Goal: Find specific page/section: Find specific page/section

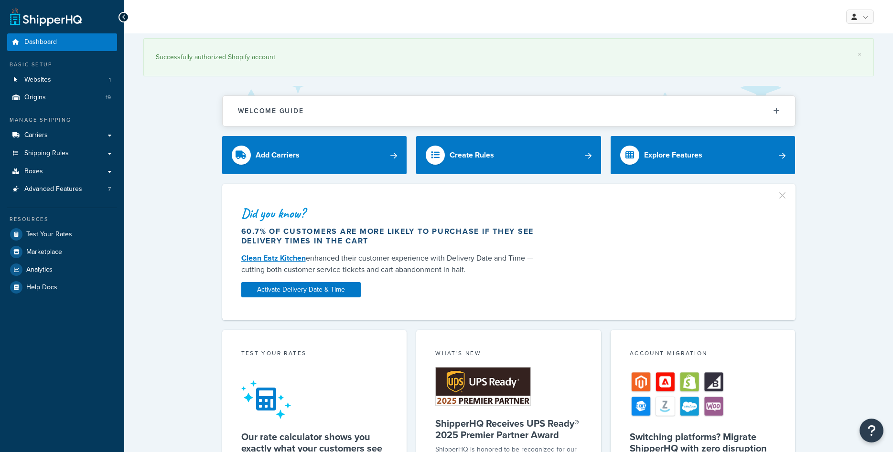
click at [42, 93] on link "Origins 19" at bounding box center [62, 98] width 110 height 18
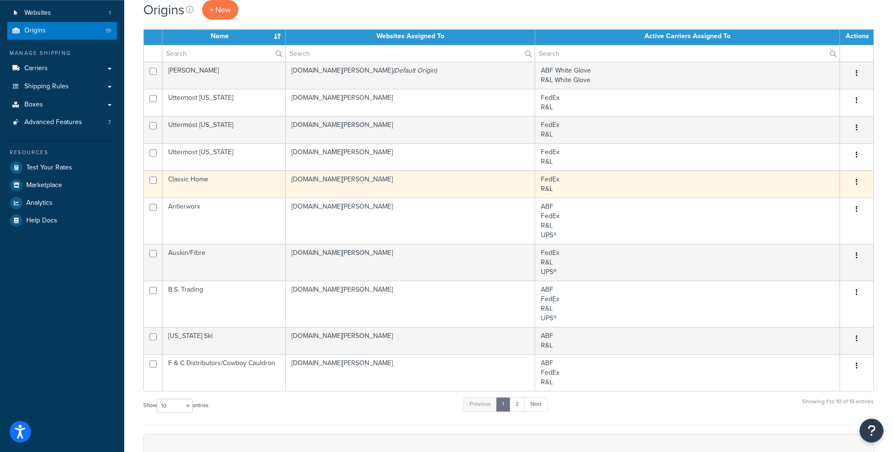
scroll to position [146, 0]
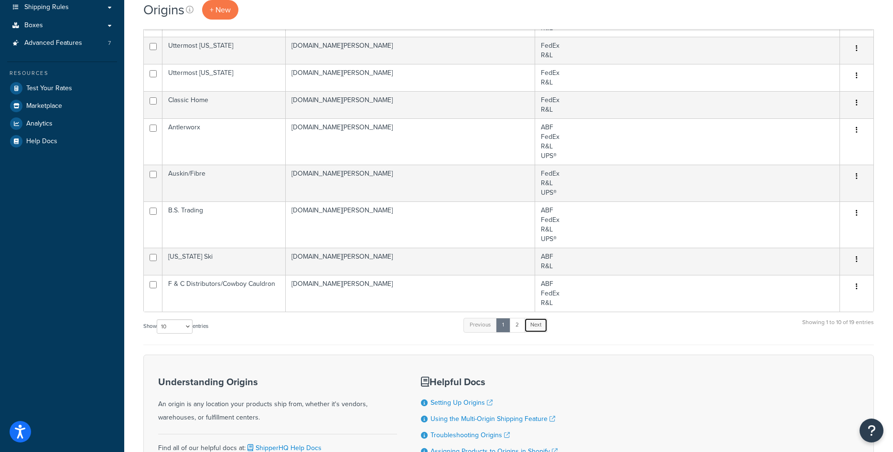
click at [545, 325] on link "Next" at bounding box center [535, 325] width 23 height 14
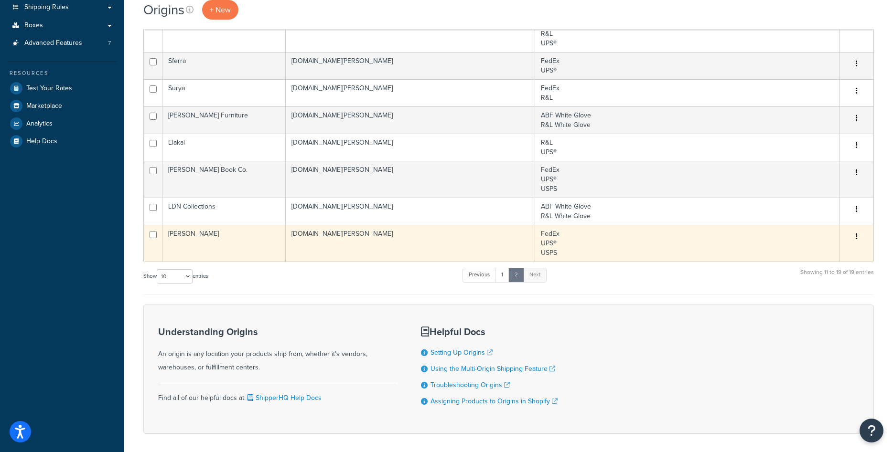
scroll to position [49, 0]
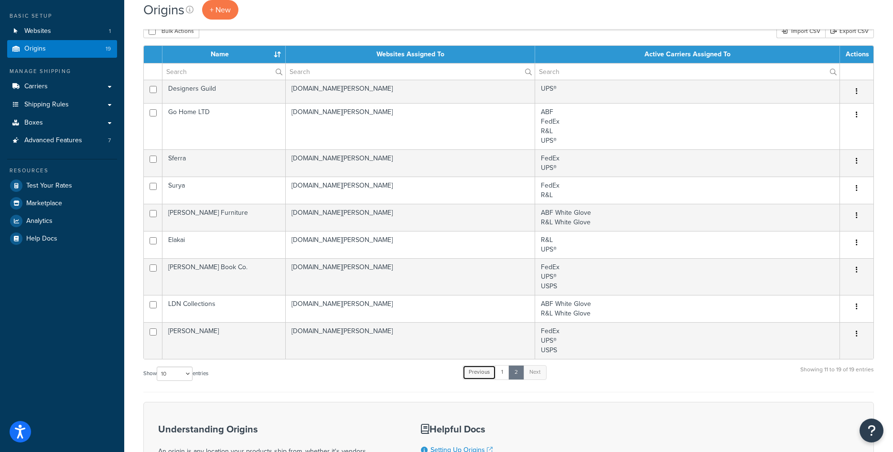
click at [479, 375] on link "Previous" at bounding box center [478, 372] width 33 height 14
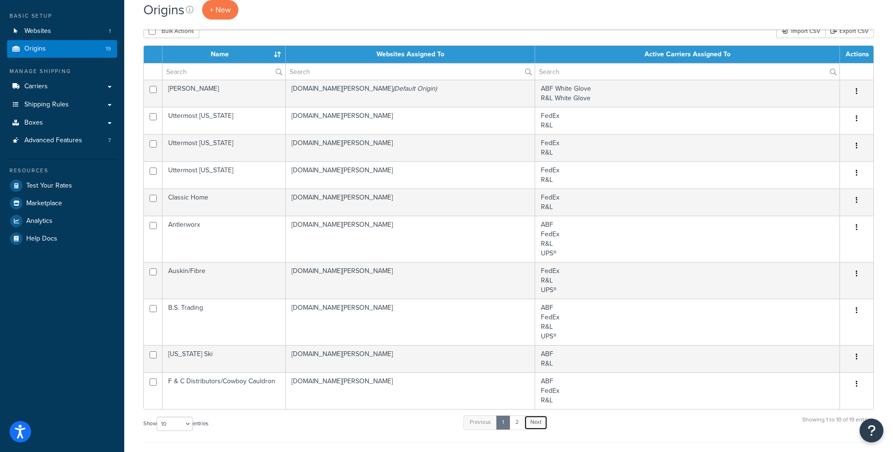
click at [535, 423] on link "Next" at bounding box center [535, 423] width 23 height 14
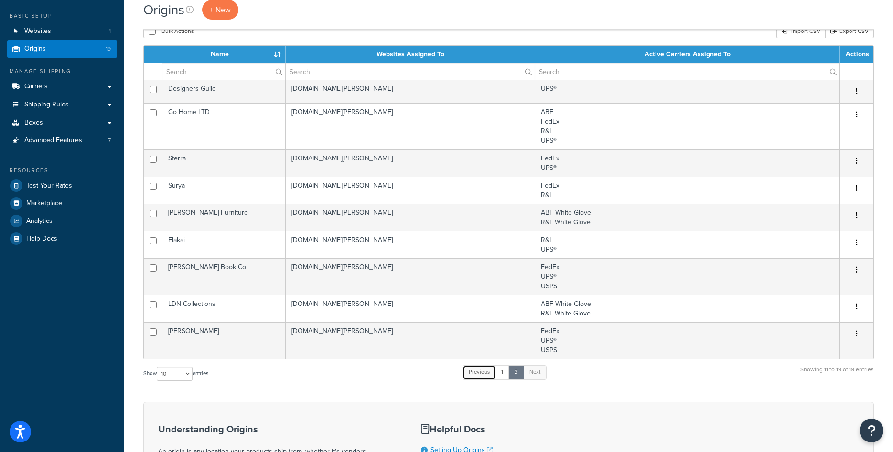
click at [488, 378] on link "Previous" at bounding box center [478, 372] width 33 height 14
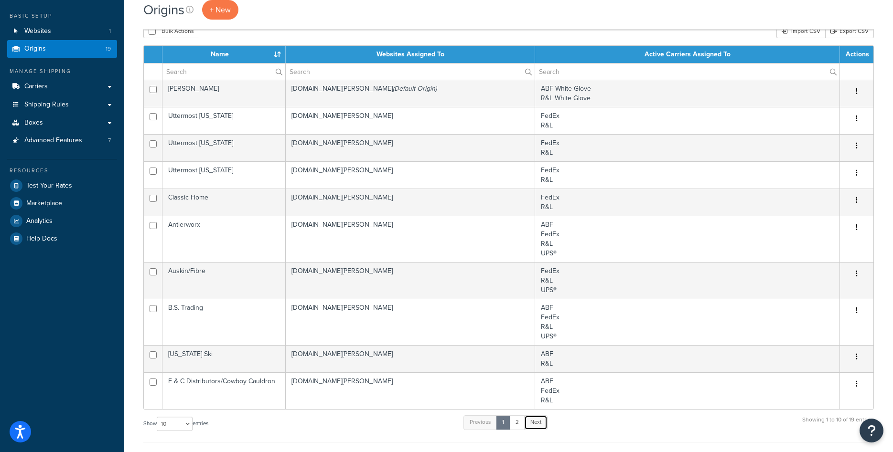
click at [538, 424] on link "Next" at bounding box center [535, 423] width 23 height 14
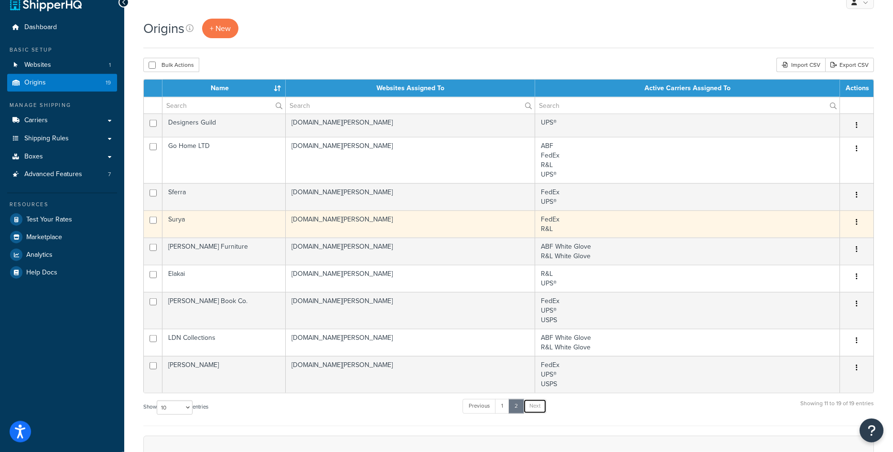
scroll to position [0, 0]
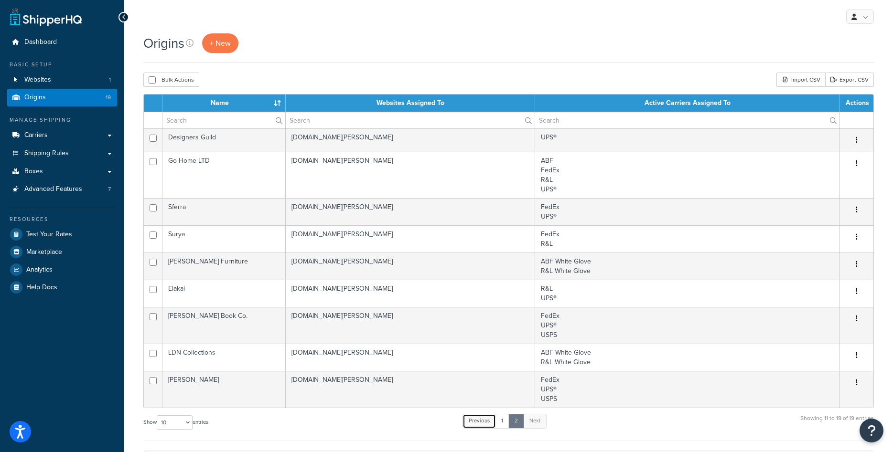
click at [487, 427] on link "Previous" at bounding box center [478, 421] width 33 height 14
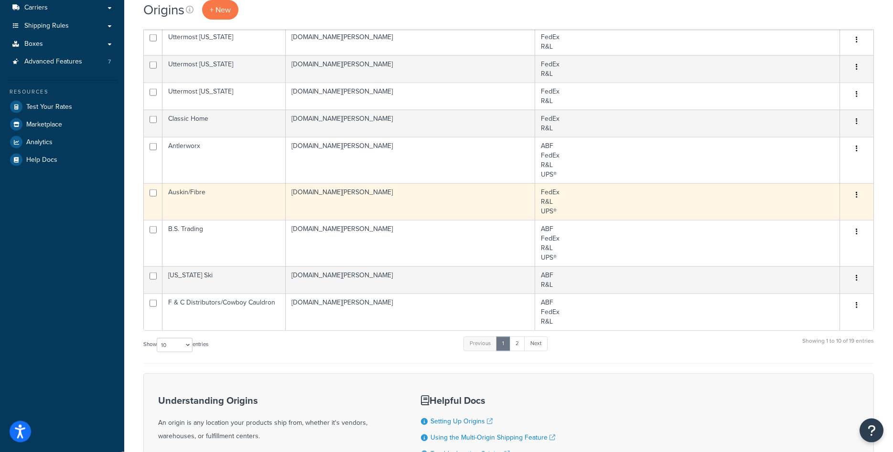
scroll to position [146, 0]
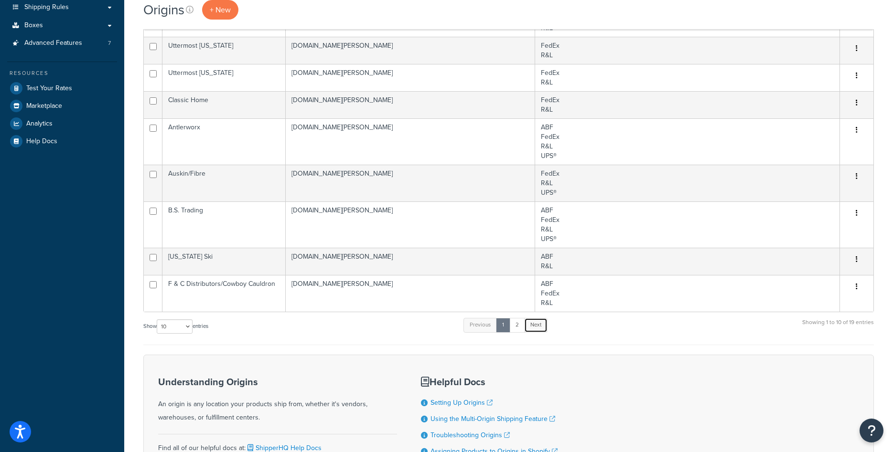
click at [542, 328] on link "Next" at bounding box center [535, 325] width 23 height 14
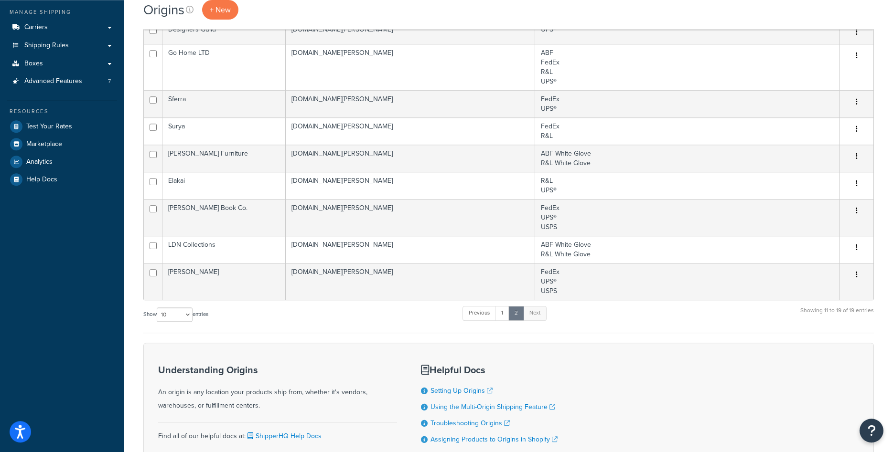
scroll to position [0, 0]
